Goal: Complete application form: Complete application form

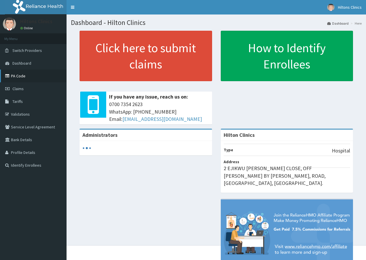
click at [19, 74] on link "PA Code" at bounding box center [33, 76] width 67 height 13
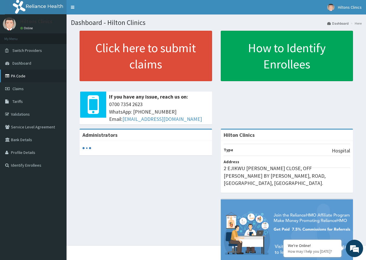
click at [19, 80] on link "PA Code" at bounding box center [33, 76] width 67 height 13
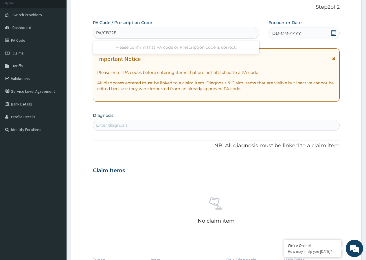
type input "PA/CB22EO"
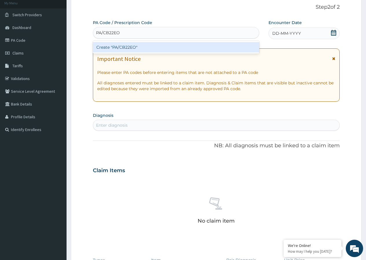
click at [146, 46] on div "Create "PA/CB22EO"" at bounding box center [176, 47] width 166 height 10
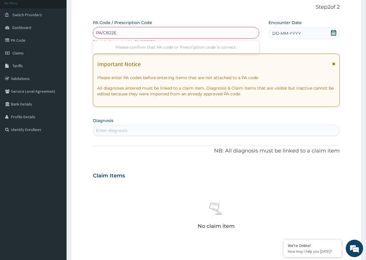
type input "PA/CB22E0"
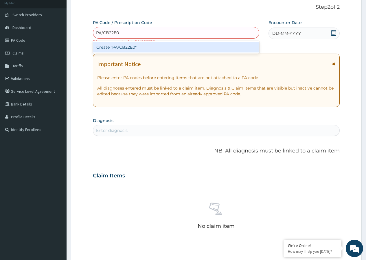
click at [149, 48] on div "Create "PA/CB22E0"" at bounding box center [176, 47] width 166 height 10
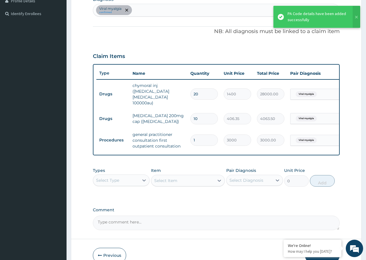
scroll to position [178, 0]
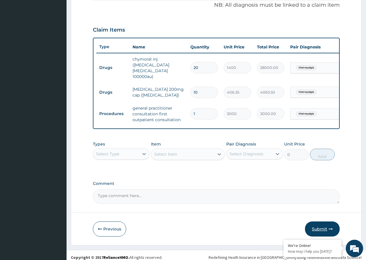
click at [322, 225] on button "Submit" at bounding box center [322, 228] width 35 height 15
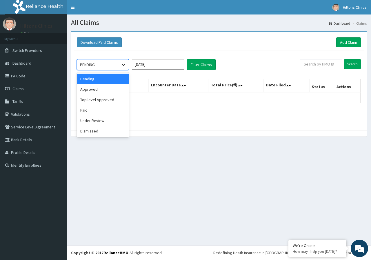
click at [123, 65] on icon at bounding box center [123, 65] width 6 height 6
click at [104, 90] on div "Approved" at bounding box center [103, 89] width 52 height 10
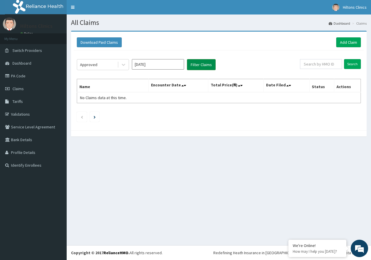
click at [196, 66] on button "Filter Claims" at bounding box center [201, 64] width 29 height 11
